Goal: Transaction & Acquisition: Purchase product/service

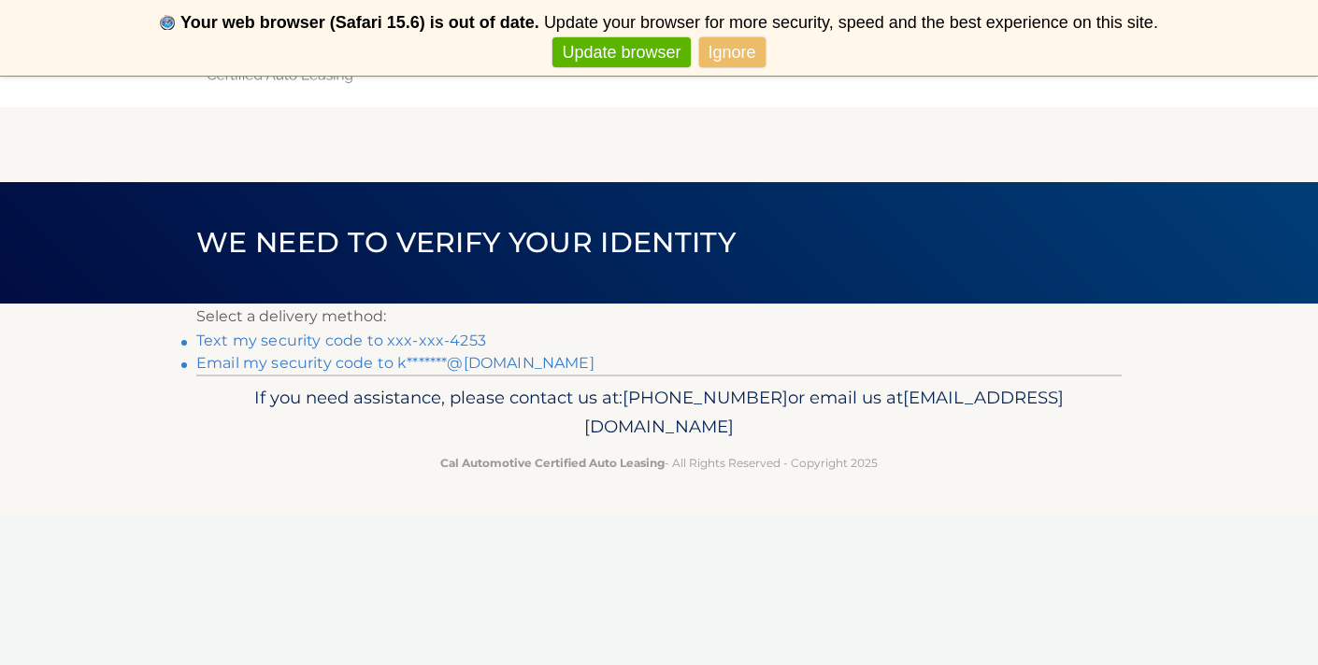
click at [732, 57] on link "Ignore" at bounding box center [732, 52] width 66 height 31
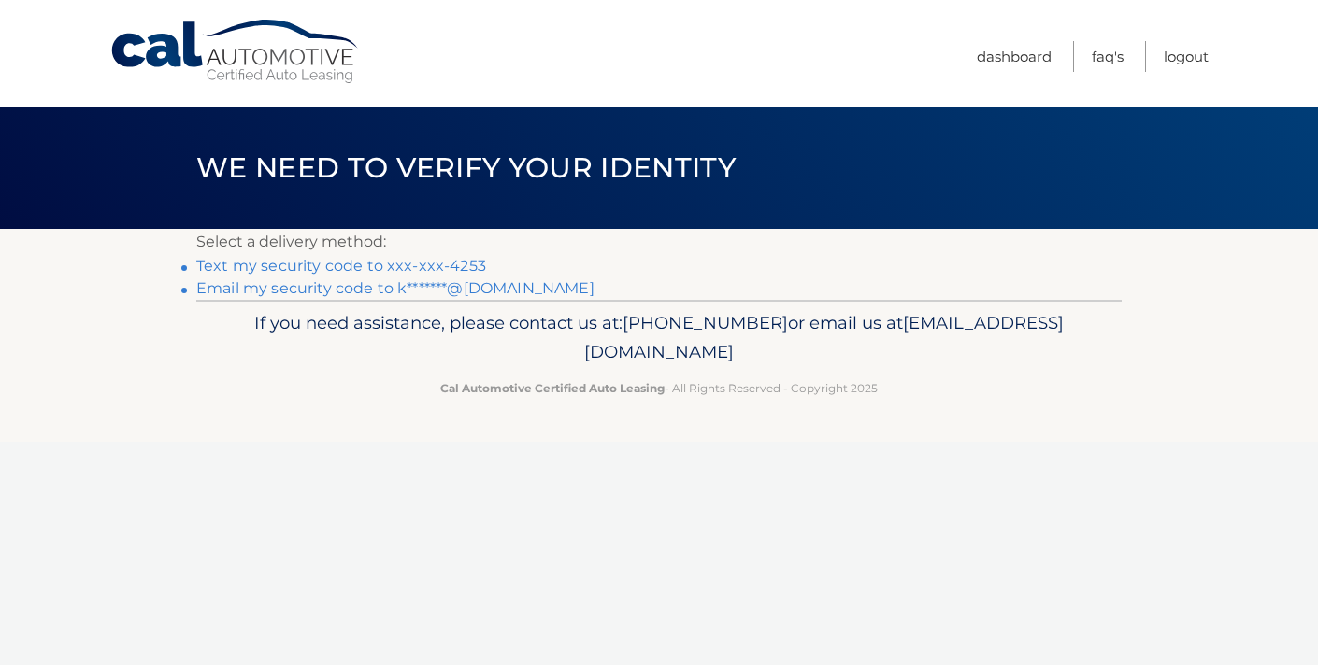
click at [471, 264] on link "Text my security code to xxx-xxx-4253" at bounding box center [341, 266] width 290 height 18
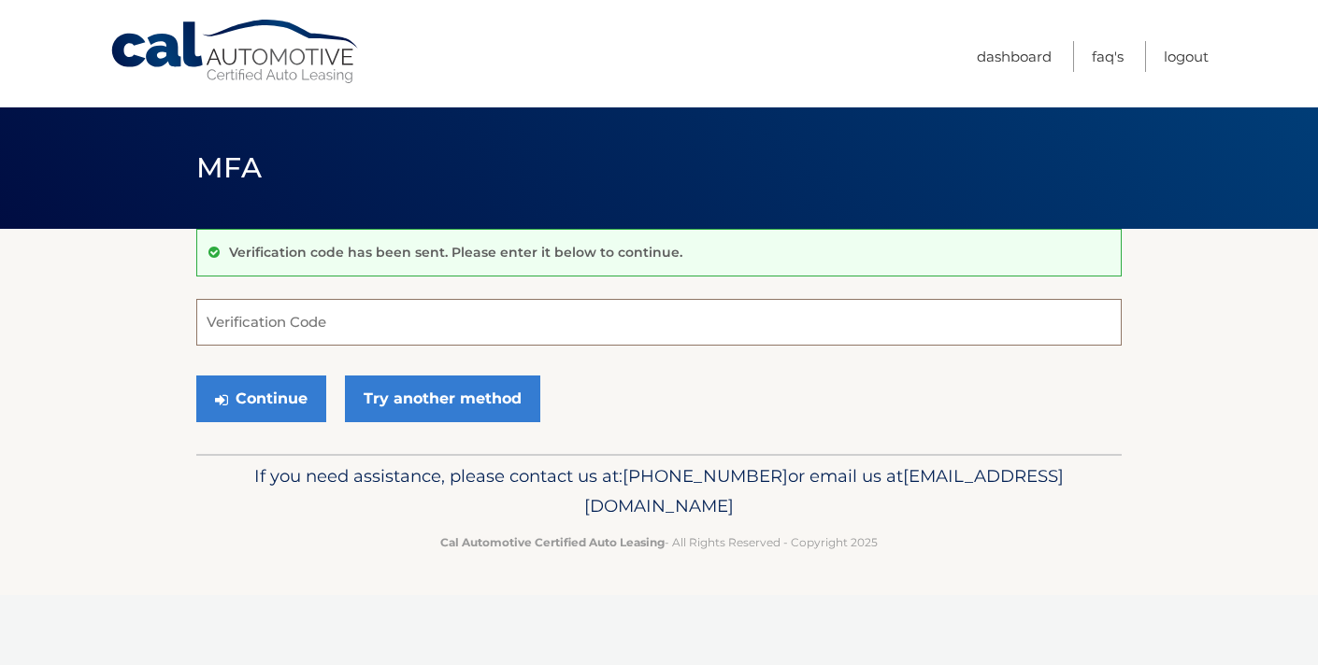
click at [447, 317] on input "Verification Code" at bounding box center [658, 322] width 925 height 47
type input "547739"
click at [261, 398] on button "Continue" at bounding box center [261, 399] width 130 height 47
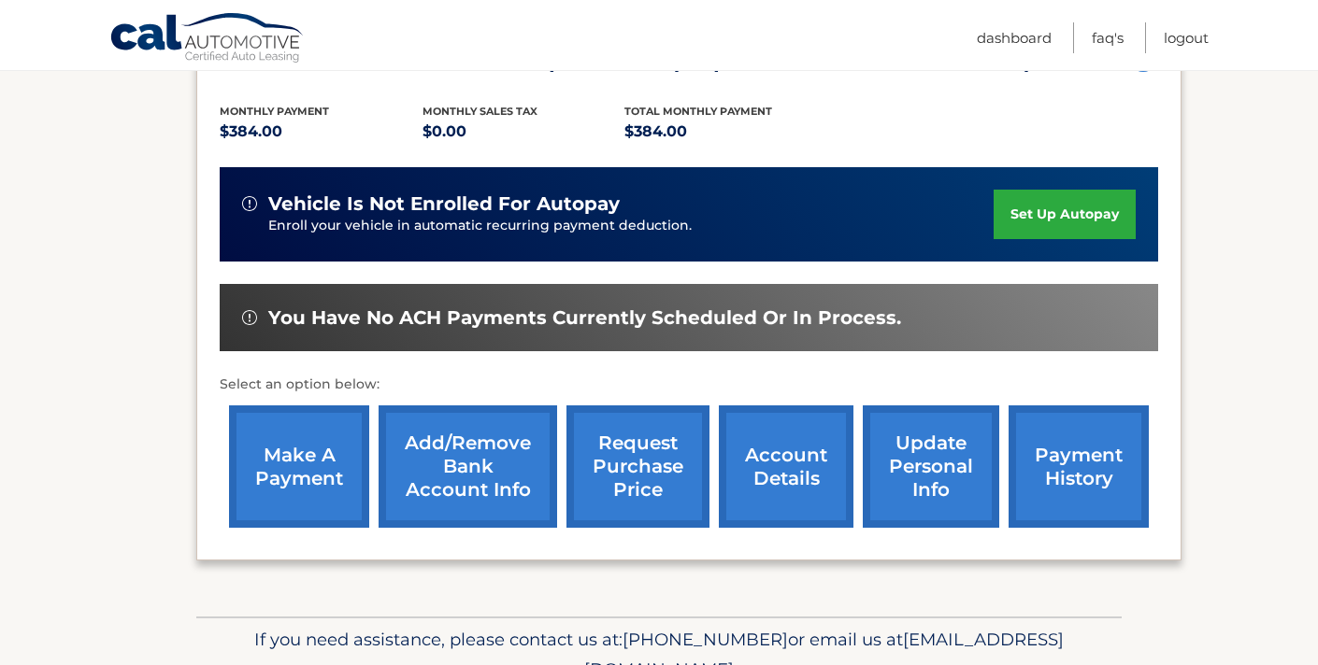
scroll to position [382, 0]
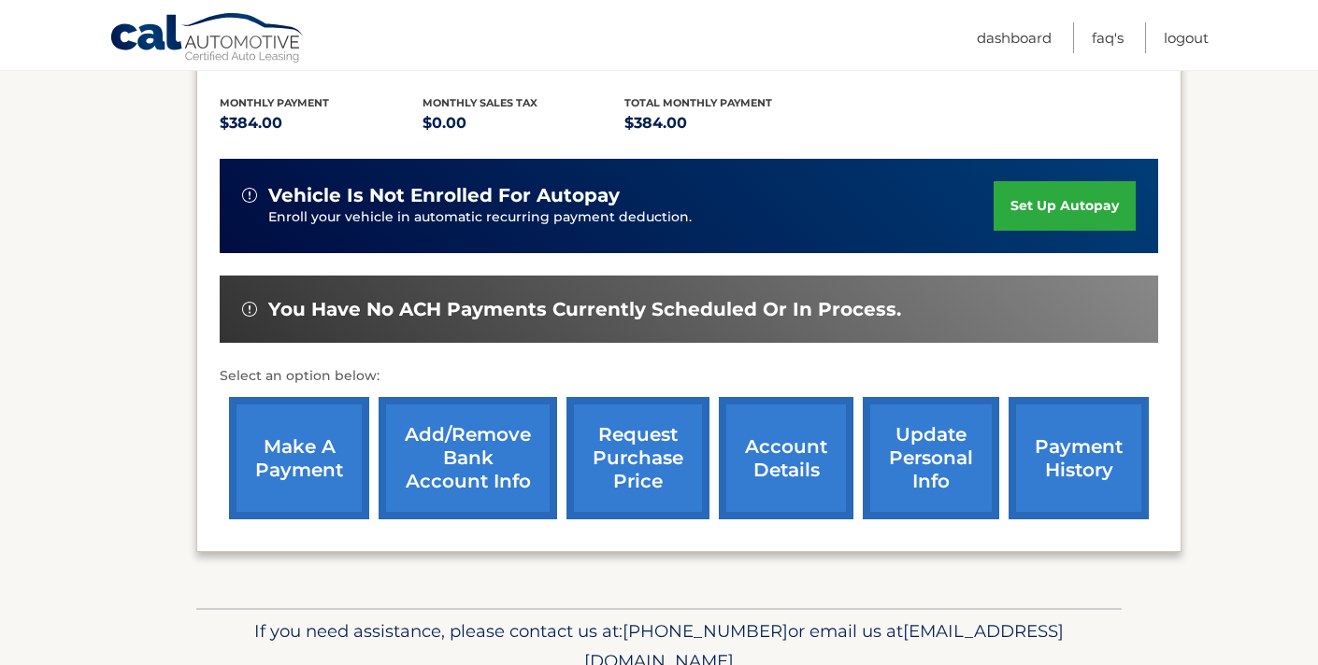
click at [293, 454] on link "make a payment" at bounding box center [299, 458] width 140 height 122
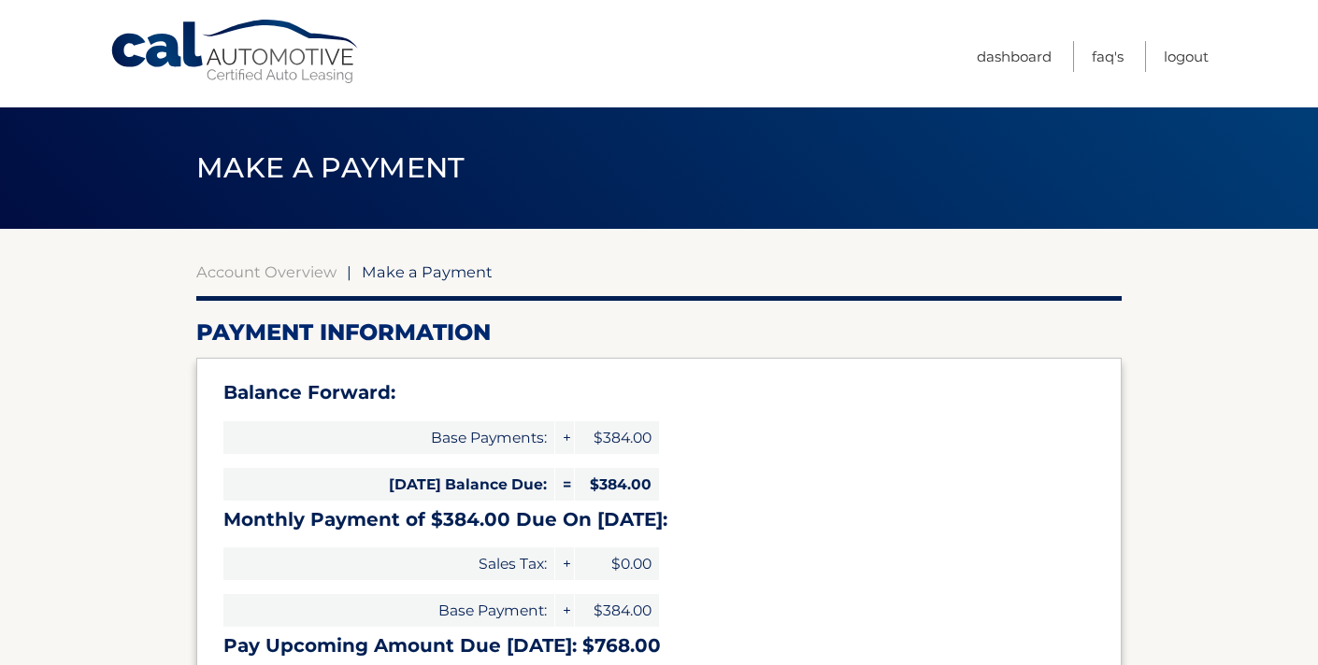
select select "M2FlYTJhMTMtZTM0Zi00NzZiLWIyNGEtMzM1MDUxNjM0ZGQ3"
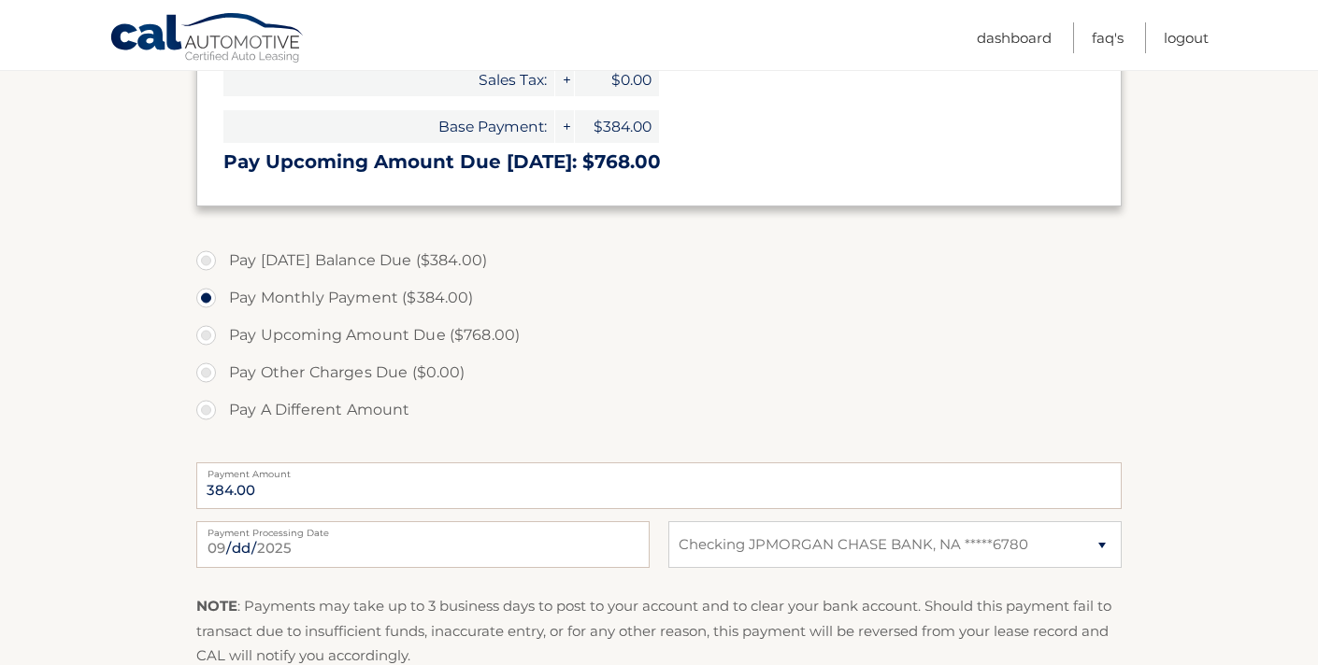
scroll to position [492, 0]
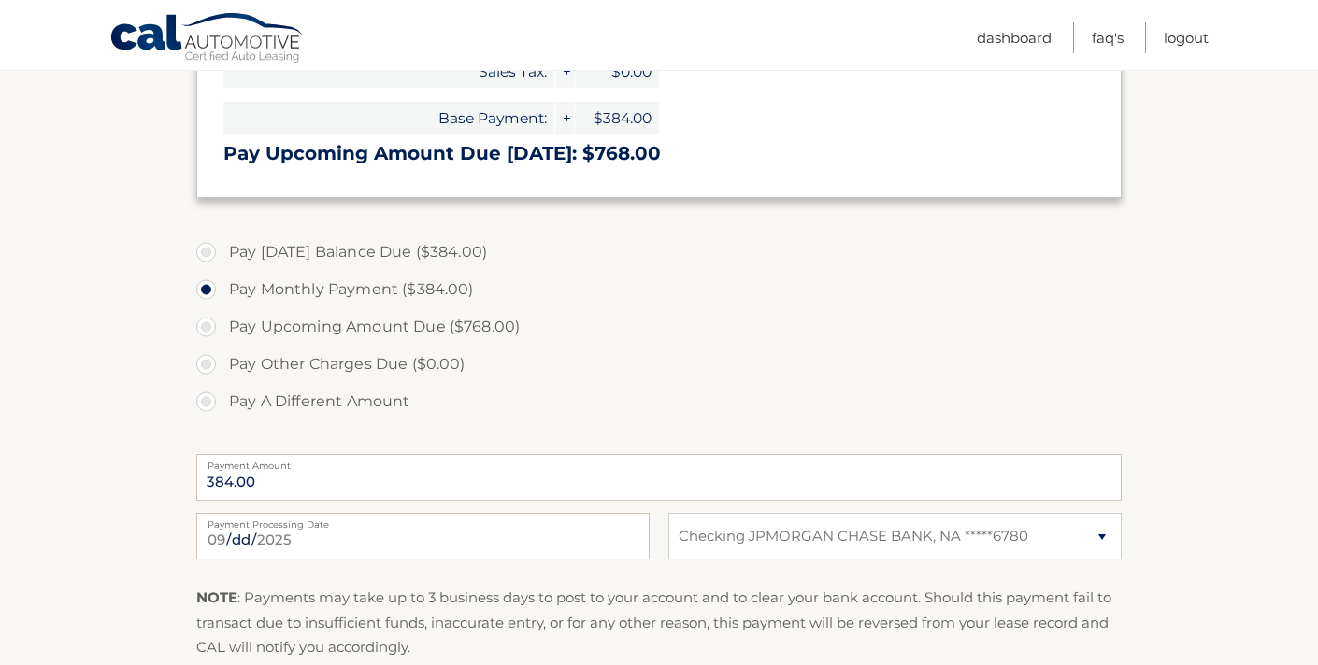
click at [208, 250] on label "Pay [DATE] Balance Due ($384.00)" at bounding box center [658, 252] width 925 height 37
click at [208, 250] on input "Pay Today's Balance Due ($384.00)" at bounding box center [213, 249] width 19 height 30
radio input "true"
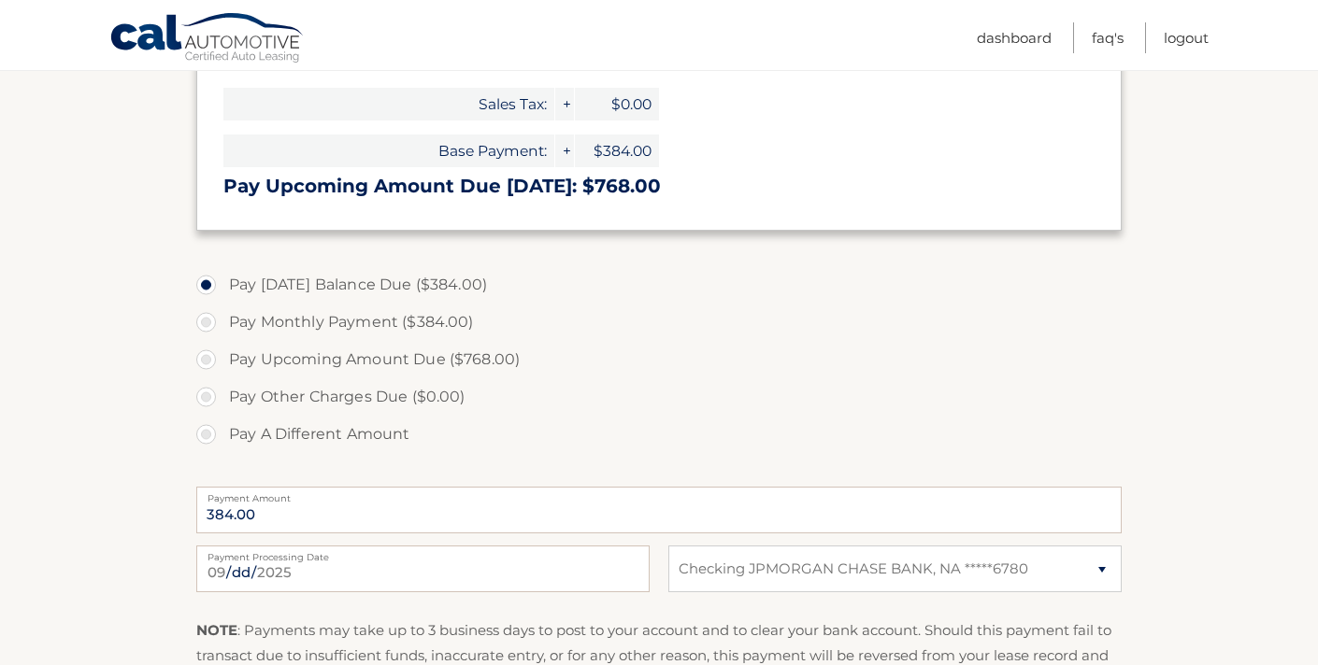
scroll to position [464, 0]
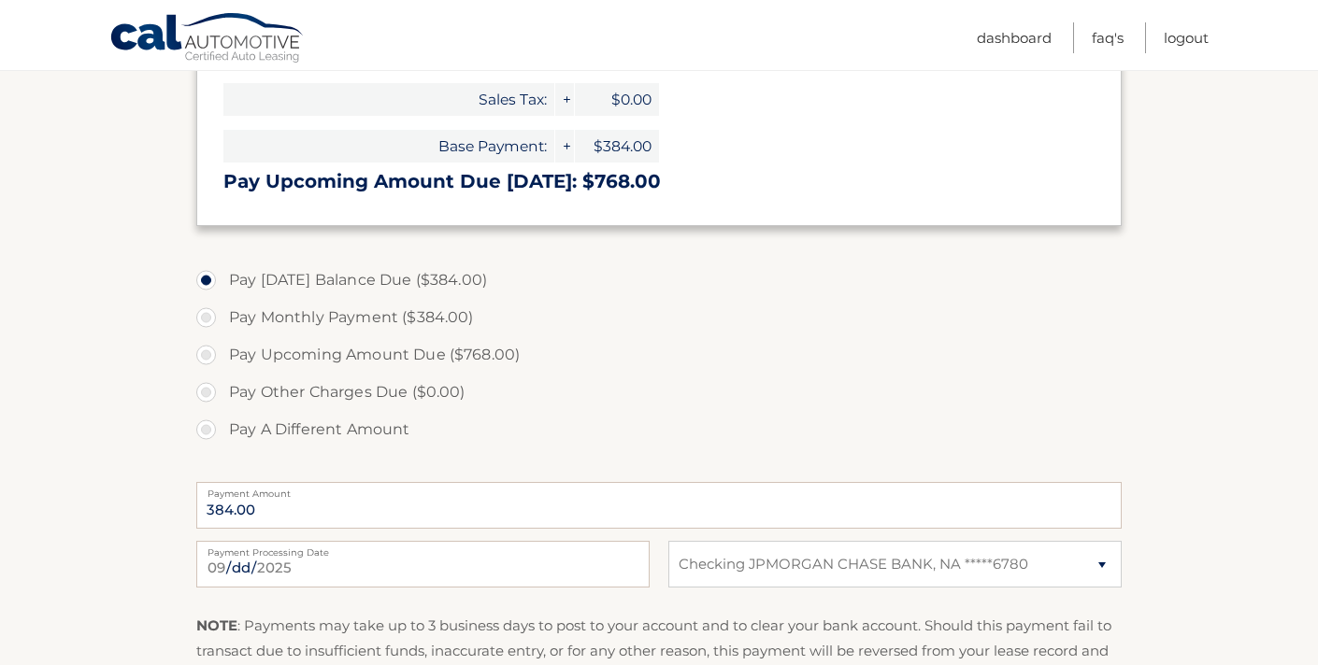
click at [203, 314] on label "Pay Monthly Payment ($384.00)" at bounding box center [658, 317] width 925 height 37
click at [204, 314] on input "Pay Monthly Payment ($384.00)" at bounding box center [213, 314] width 19 height 30
radio input "true"
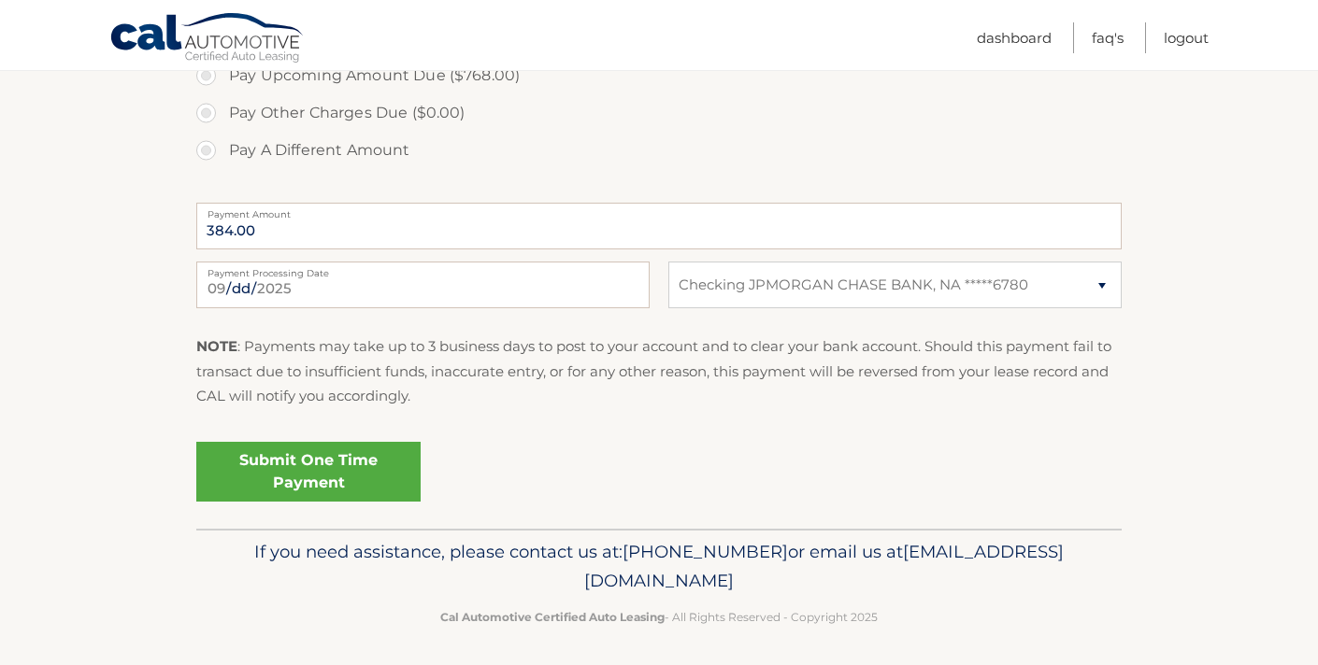
scroll to position [743, 0]
click at [315, 473] on link "Submit One Time Payment" at bounding box center [308, 473] width 224 height 60
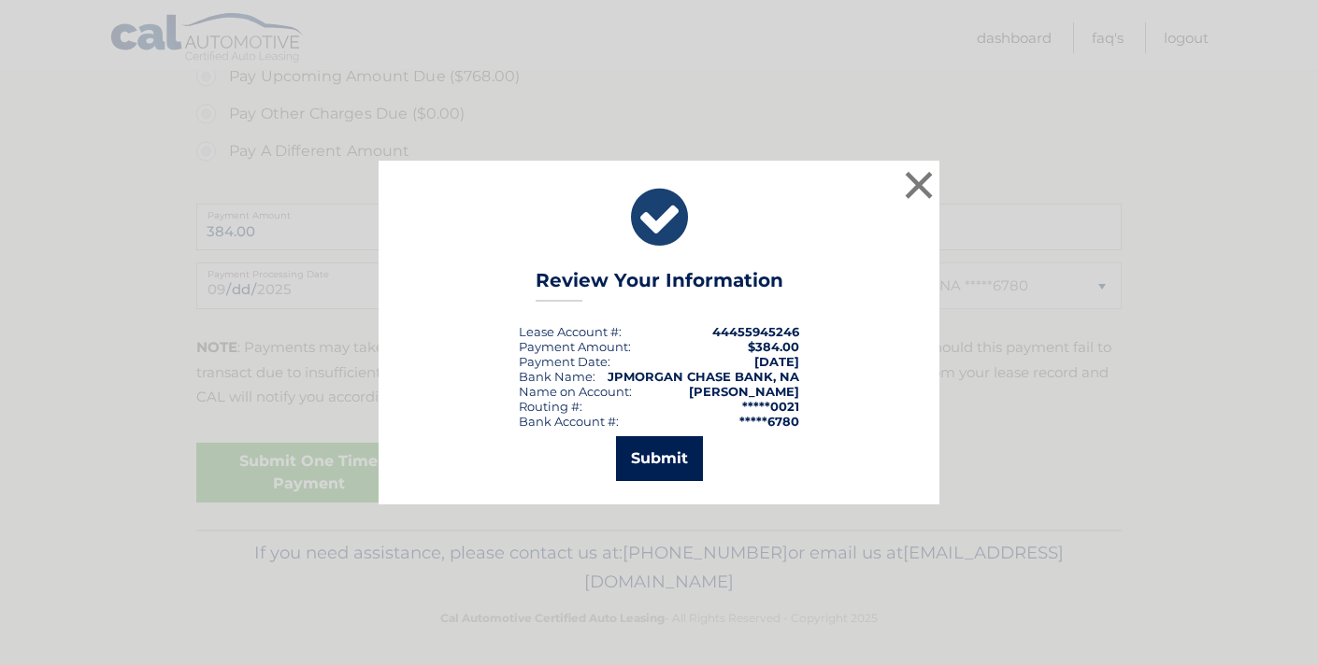
click at [678, 464] on button "Submit" at bounding box center [659, 458] width 87 height 45
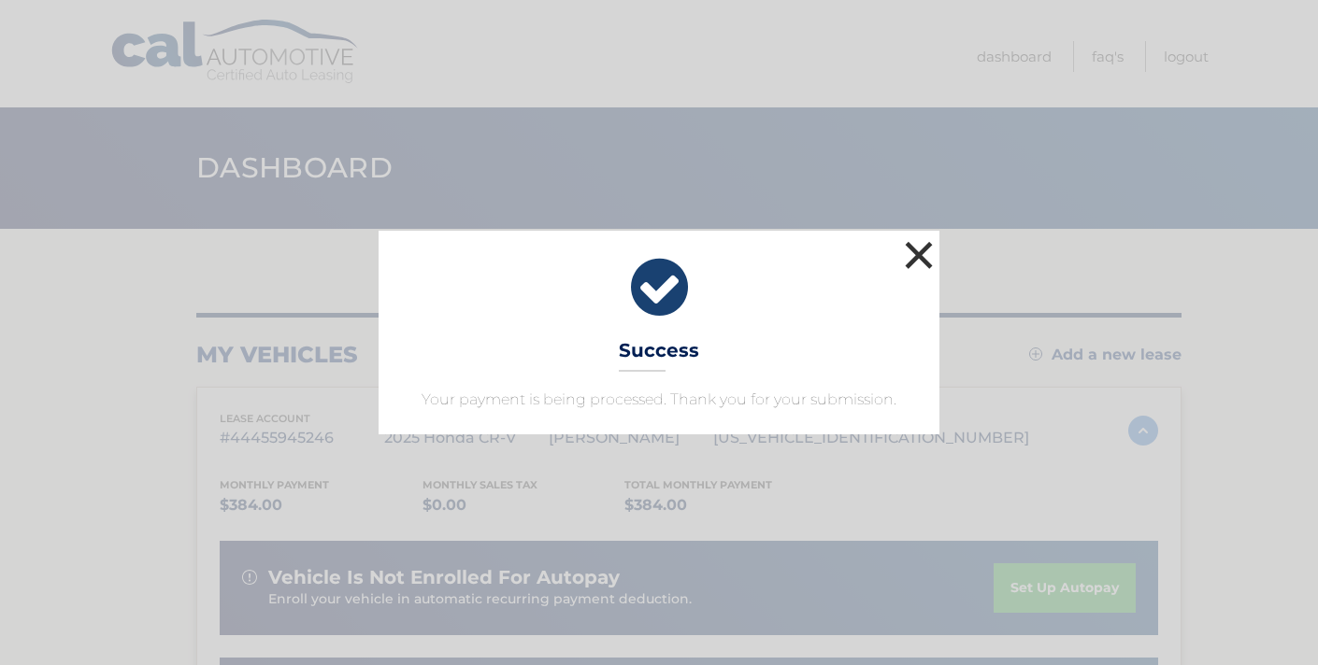
click at [924, 254] on button "×" at bounding box center [918, 254] width 37 height 37
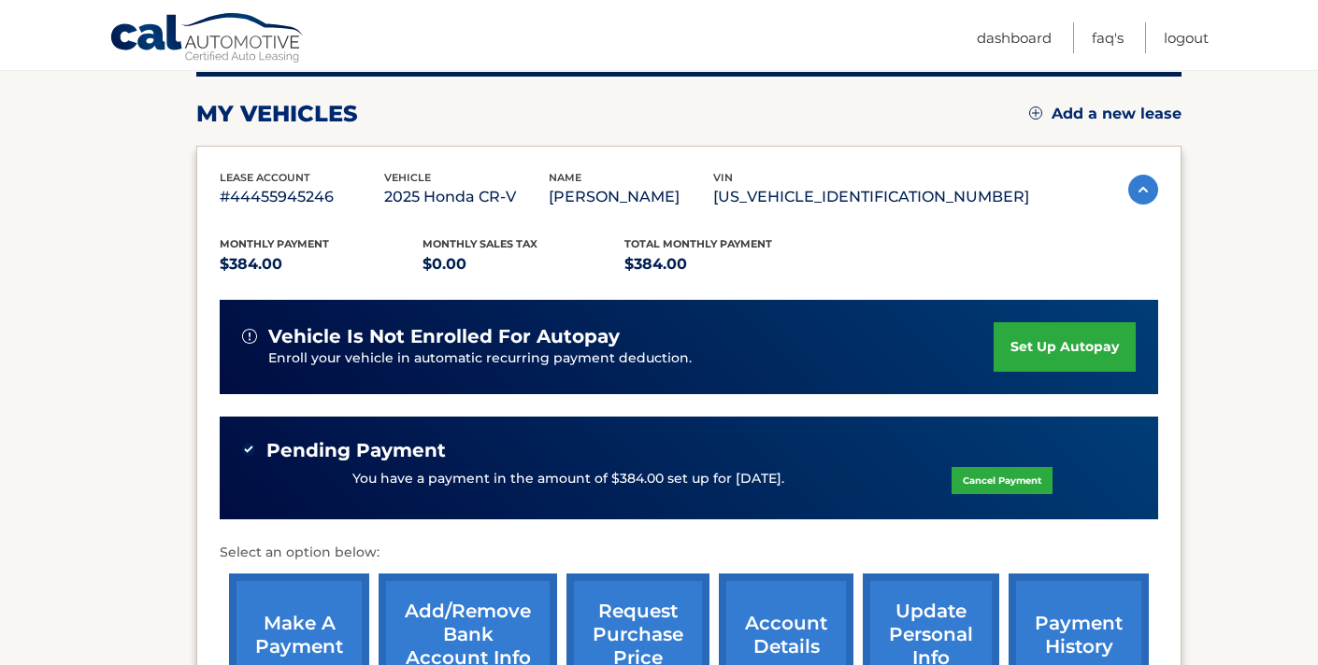
scroll to position [231, 0]
